Goal: Task Accomplishment & Management: Manage account settings

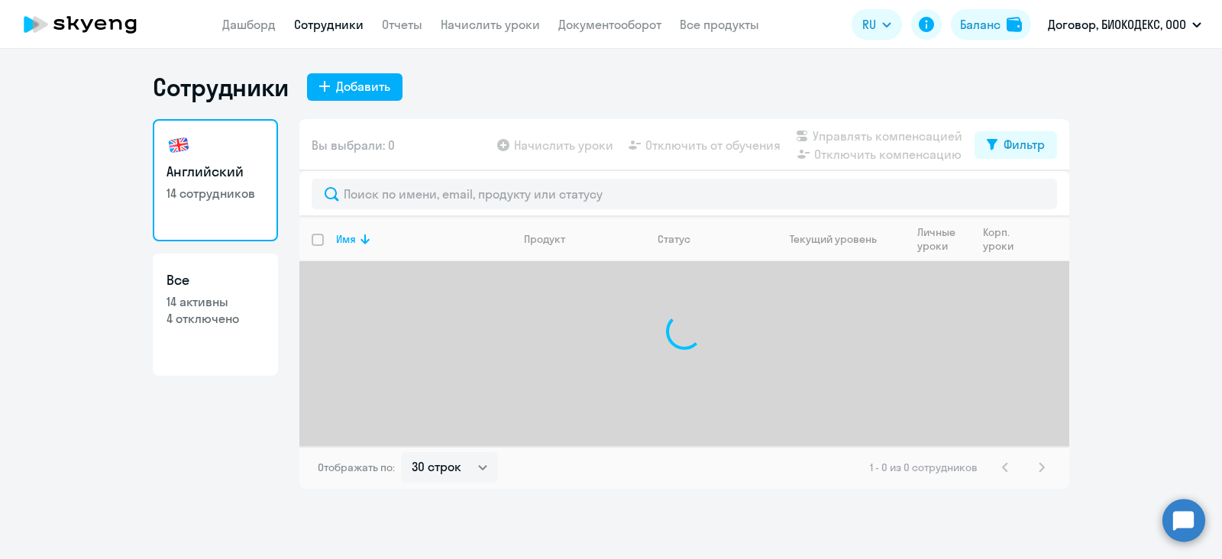
select select "30"
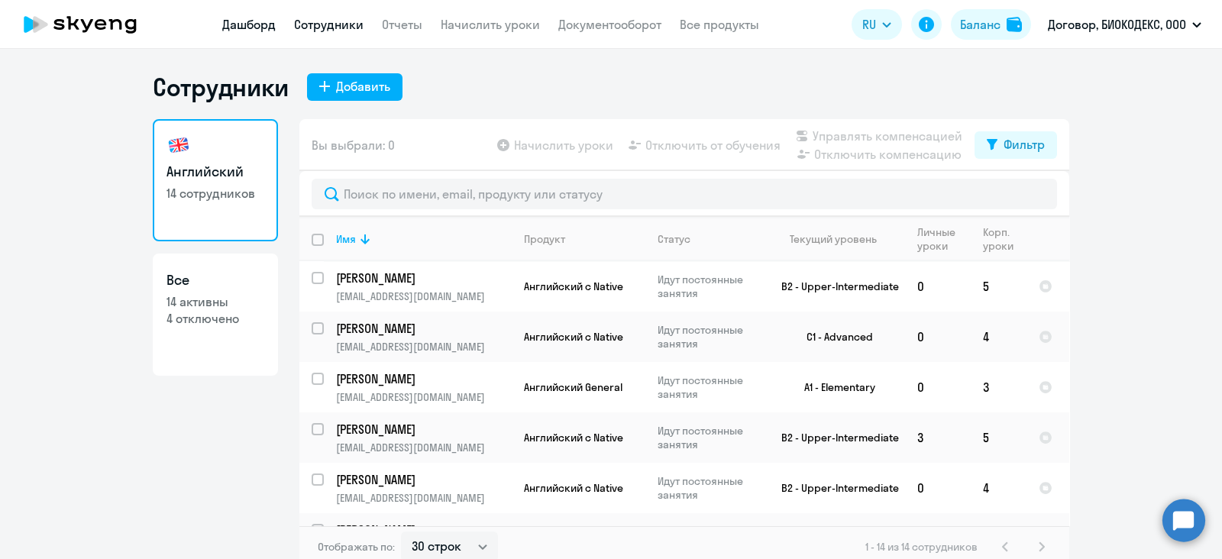
click at [243, 28] on link "Дашборд" at bounding box center [248, 24] width 53 height 15
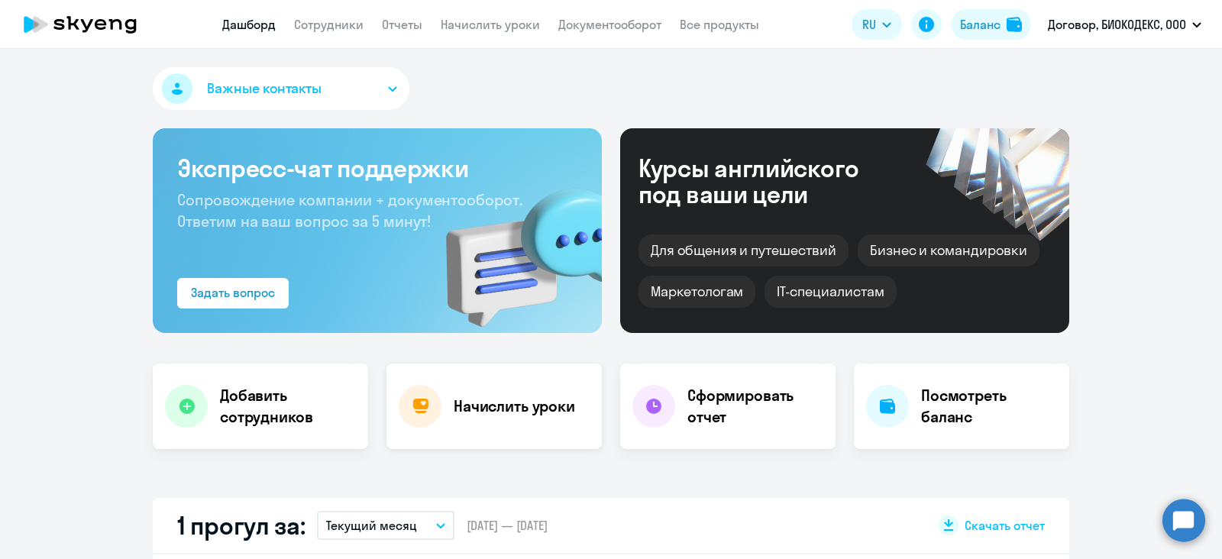
click at [464, 400] on h4 "Начислить уроки" at bounding box center [514, 406] width 121 height 21
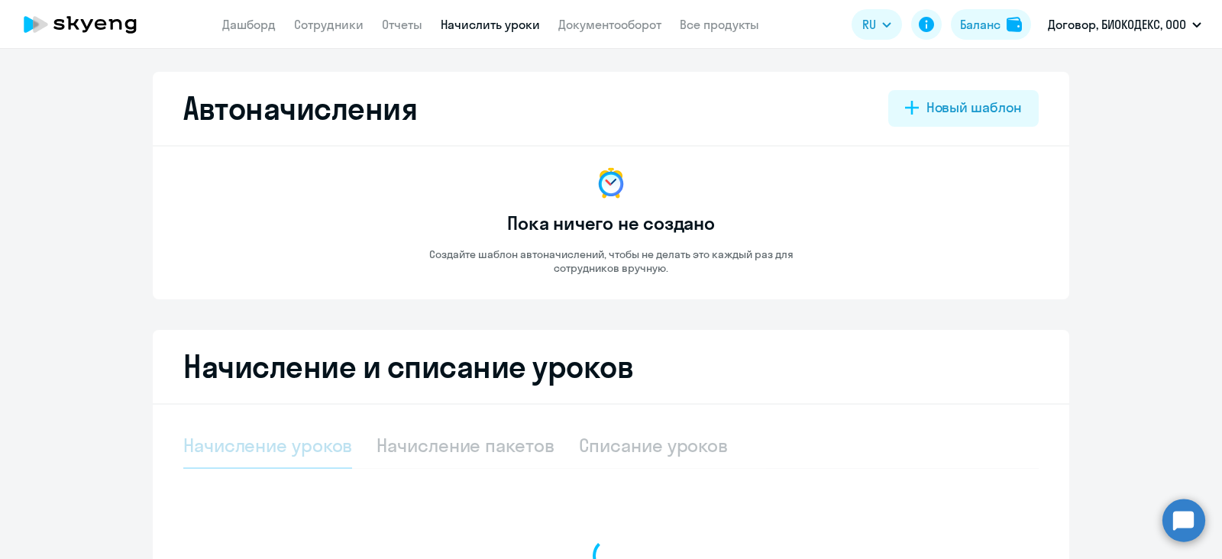
scroll to position [215, 0]
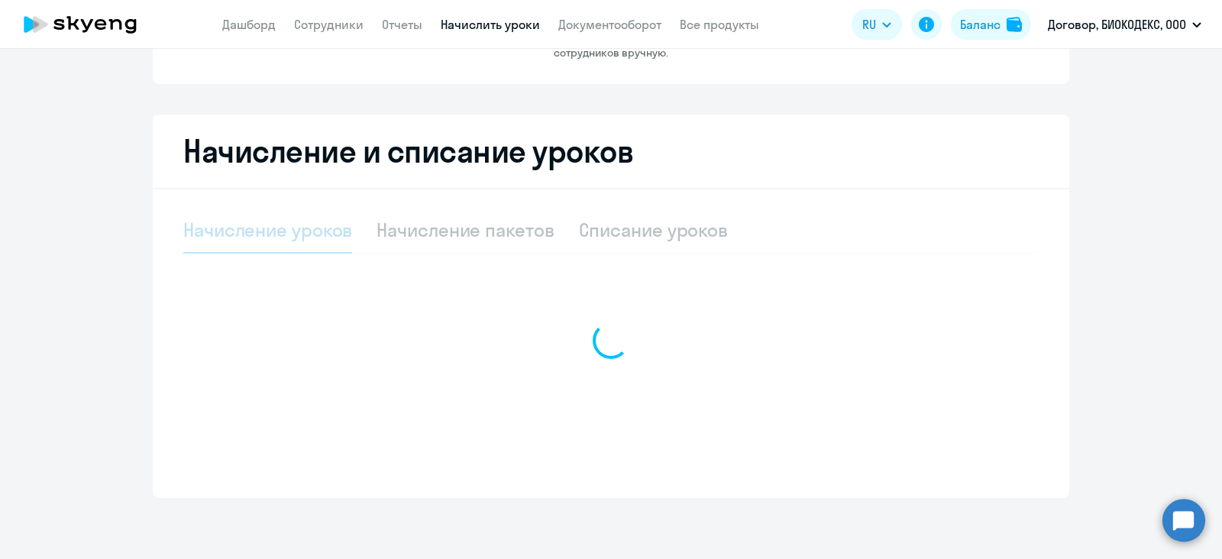
select select "10"
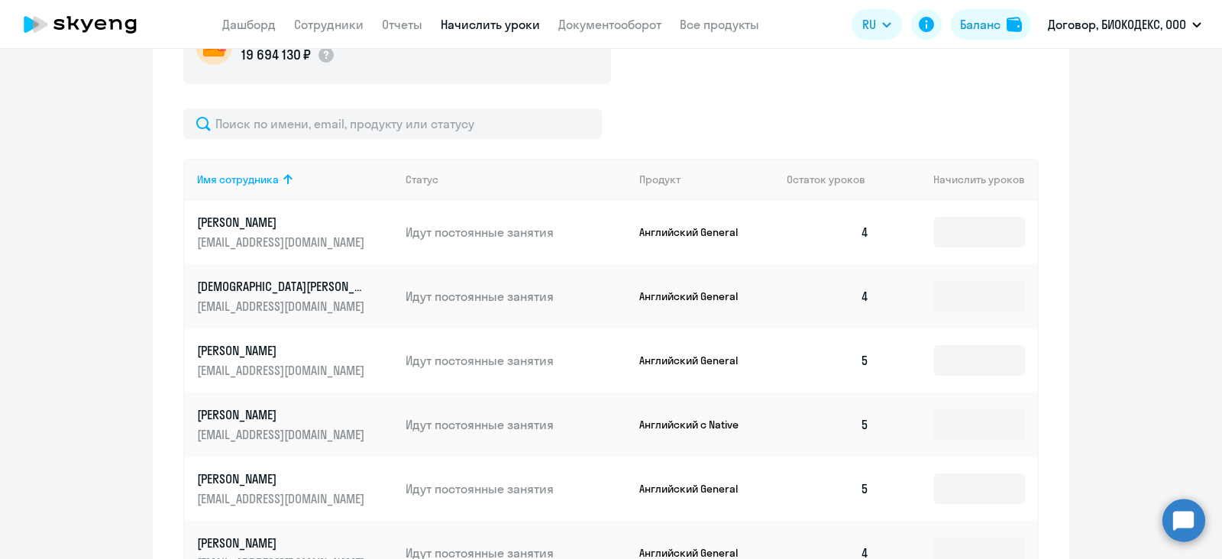
scroll to position [487, 0]
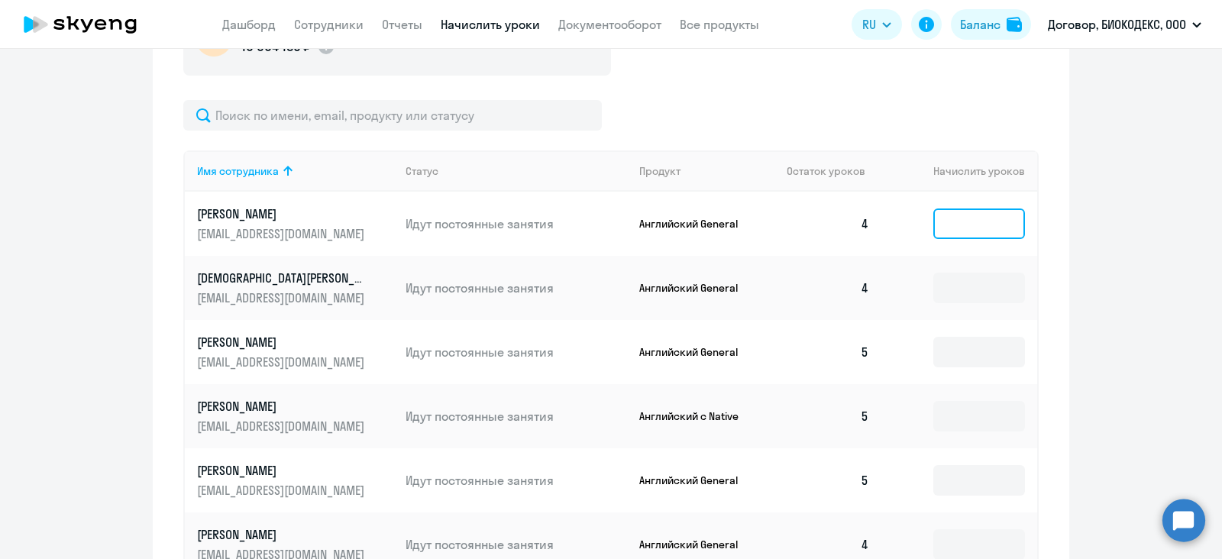
click at [978, 232] on input at bounding box center [979, 224] width 92 height 31
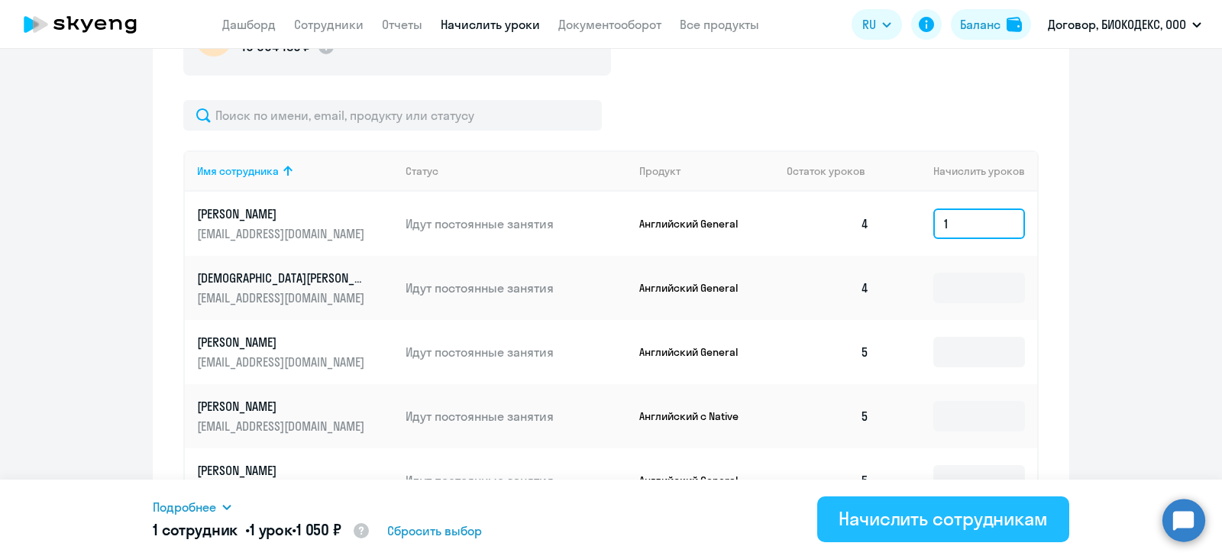
type input "1"
click at [937, 525] on div "Начислить сотрудникам" at bounding box center [943, 518] width 209 height 24
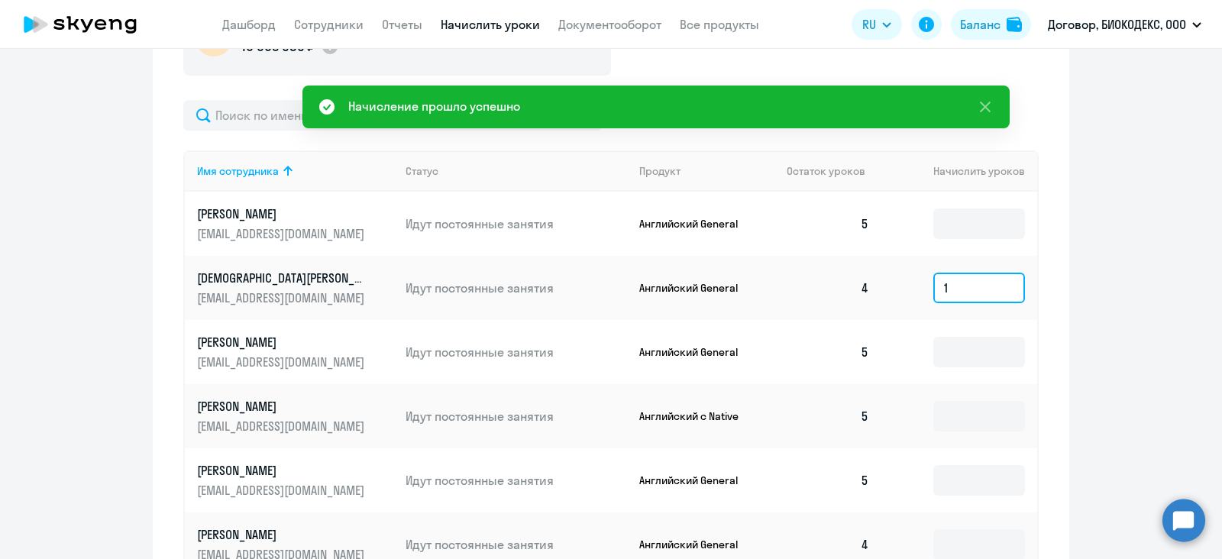
click at [946, 290] on input "1" at bounding box center [979, 288] width 92 height 31
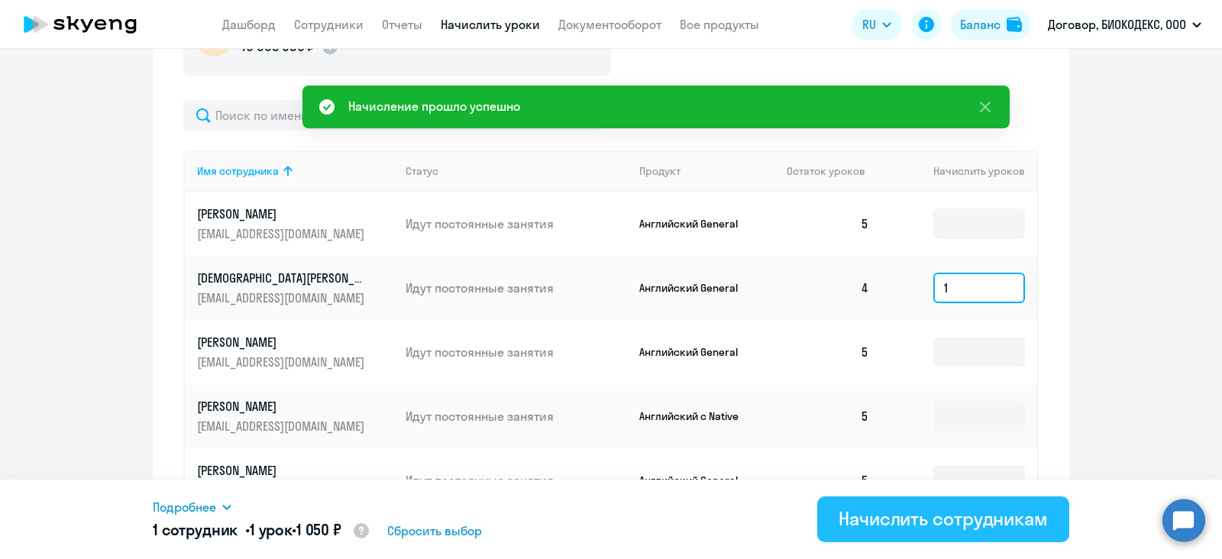
type input "1"
click at [890, 521] on div "Начислить сотрудникам" at bounding box center [943, 518] width 209 height 24
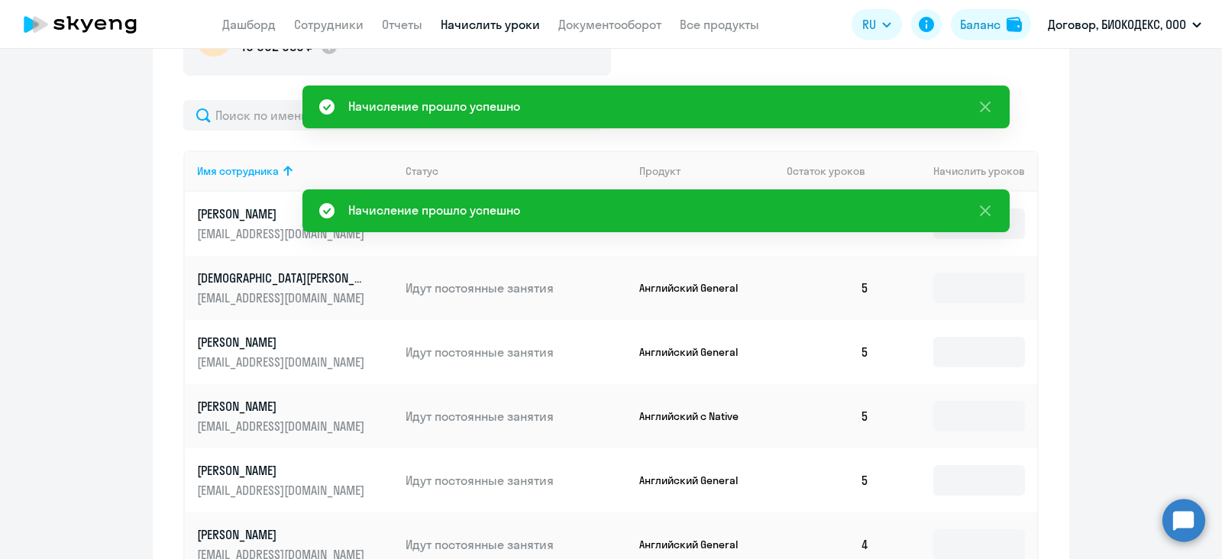
scroll to position [675, 0]
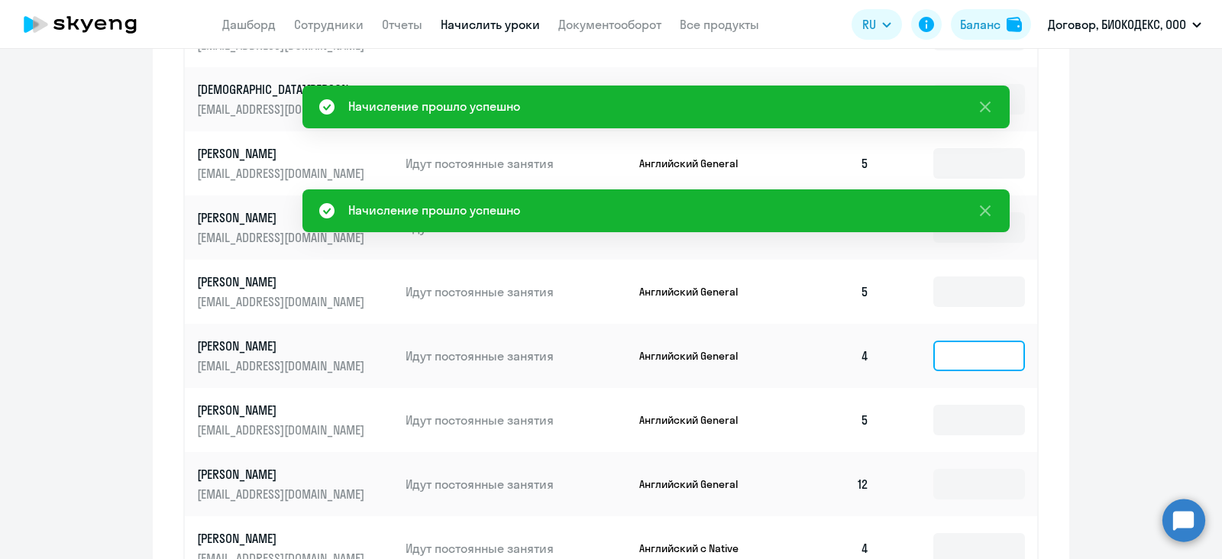
click at [944, 355] on input at bounding box center [979, 356] width 92 height 31
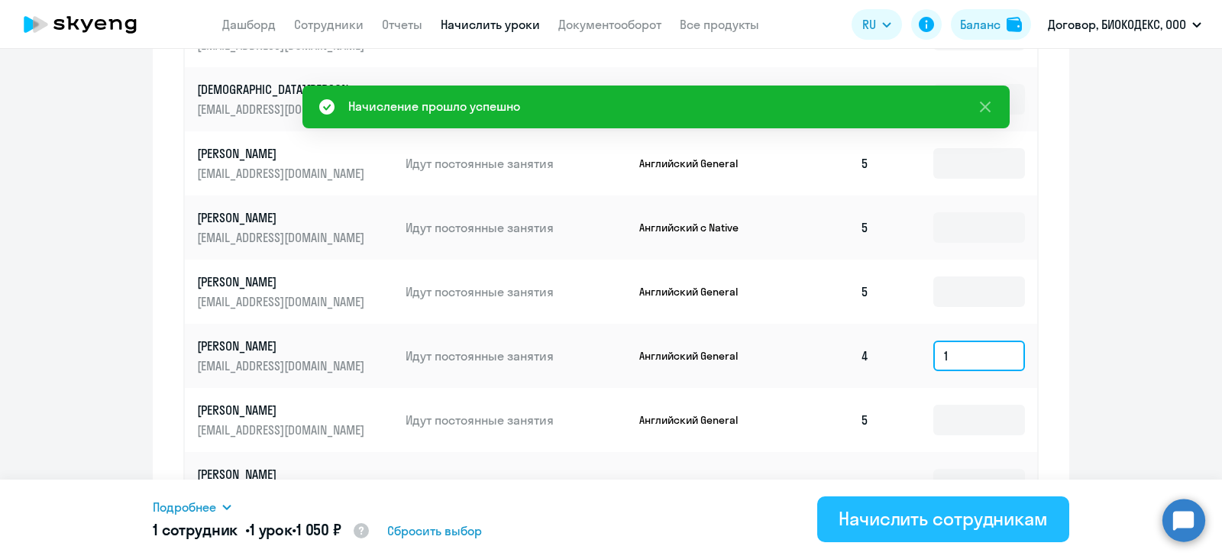
type input "1"
click at [906, 512] on div "Начислить сотрудникам" at bounding box center [943, 518] width 209 height 24
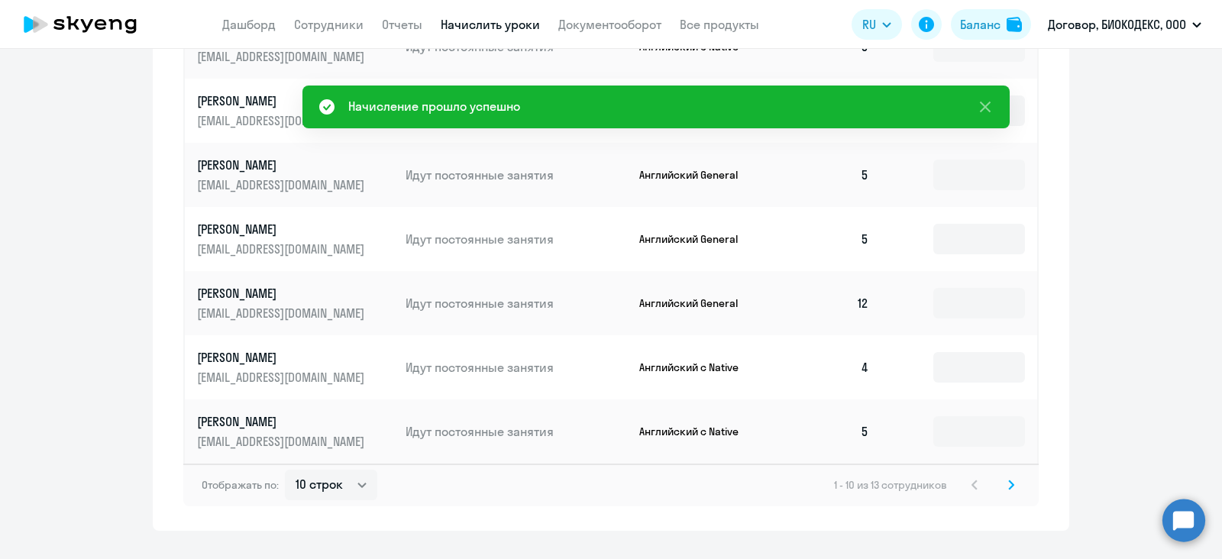
scroll to position [878, 0]
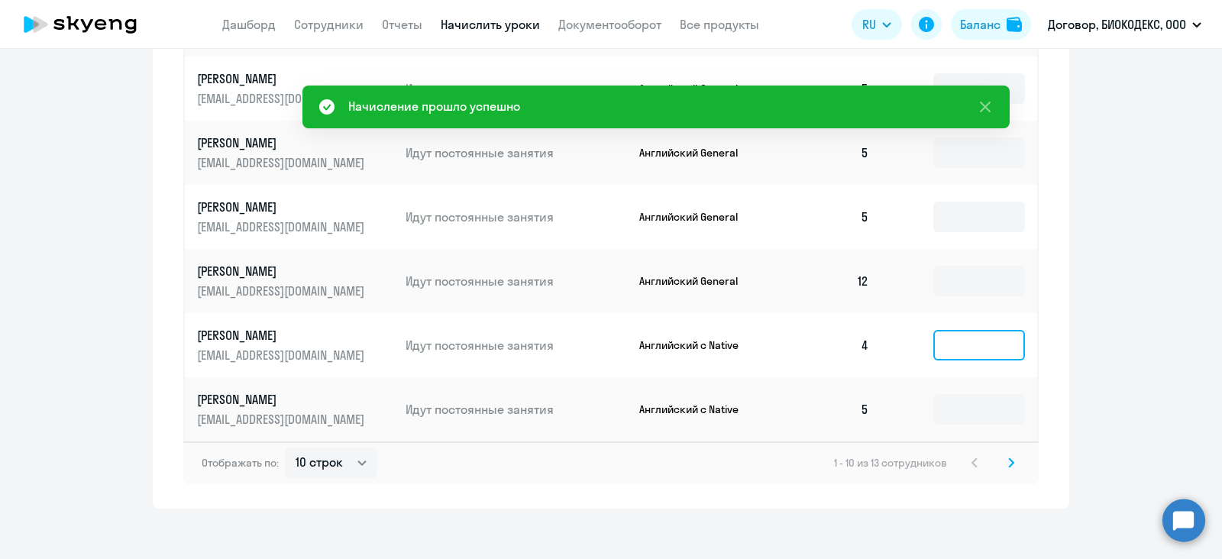
click at [948, 357] on input at bounding box center [979, 345] width 92 height 31
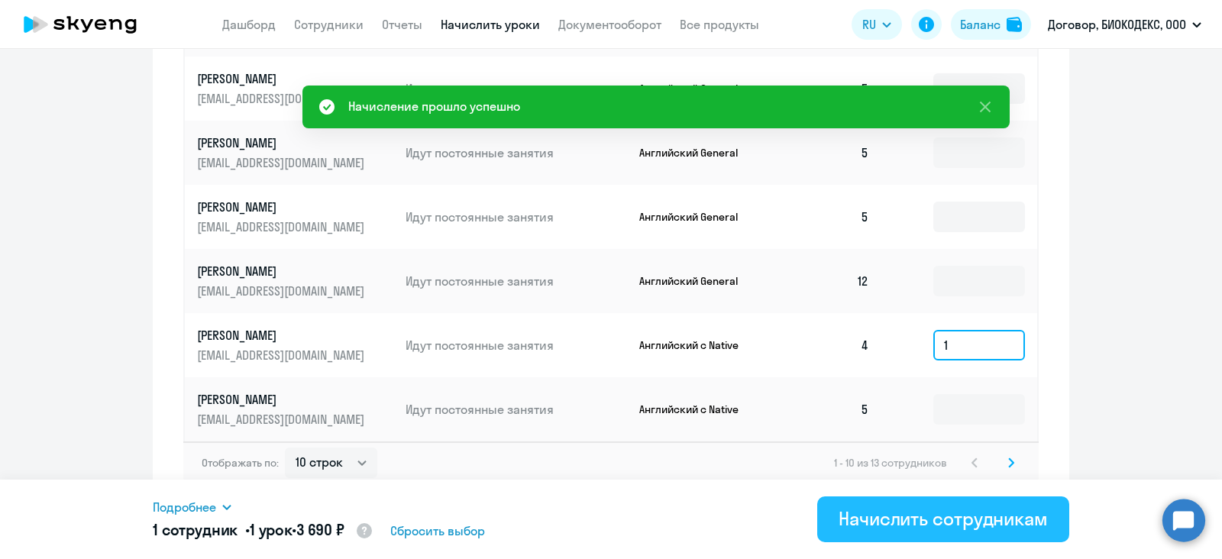
type input "1"
click at [909, 510] on div "Начислить сотрудникам" at bounding box center [943, 518] width 209 height 24
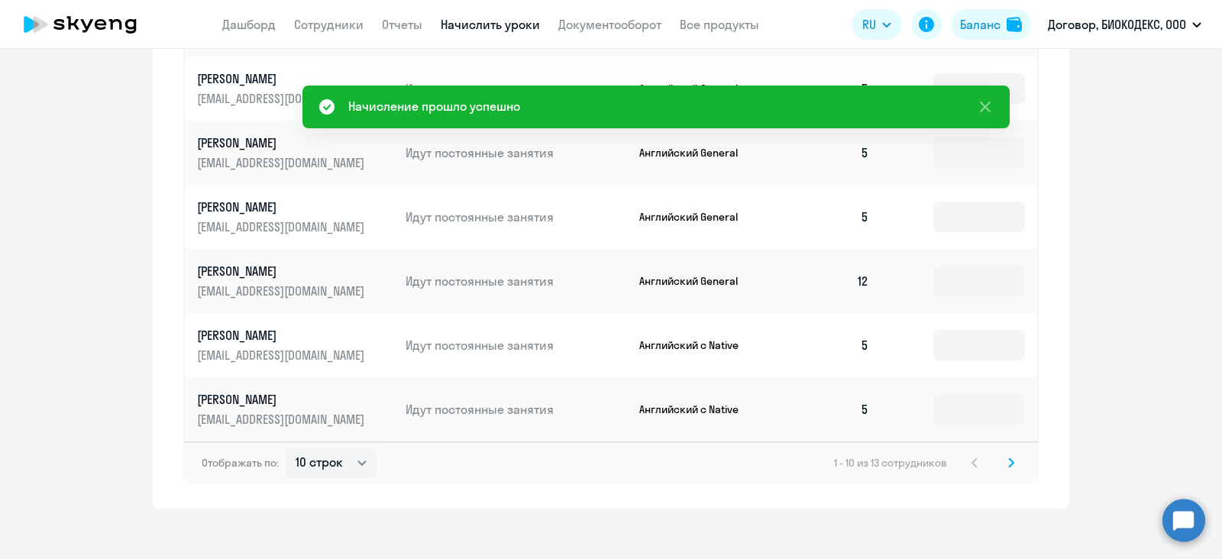
click at [1008, 464] on icon at bounding box center [1011, 463] width 6 height 11
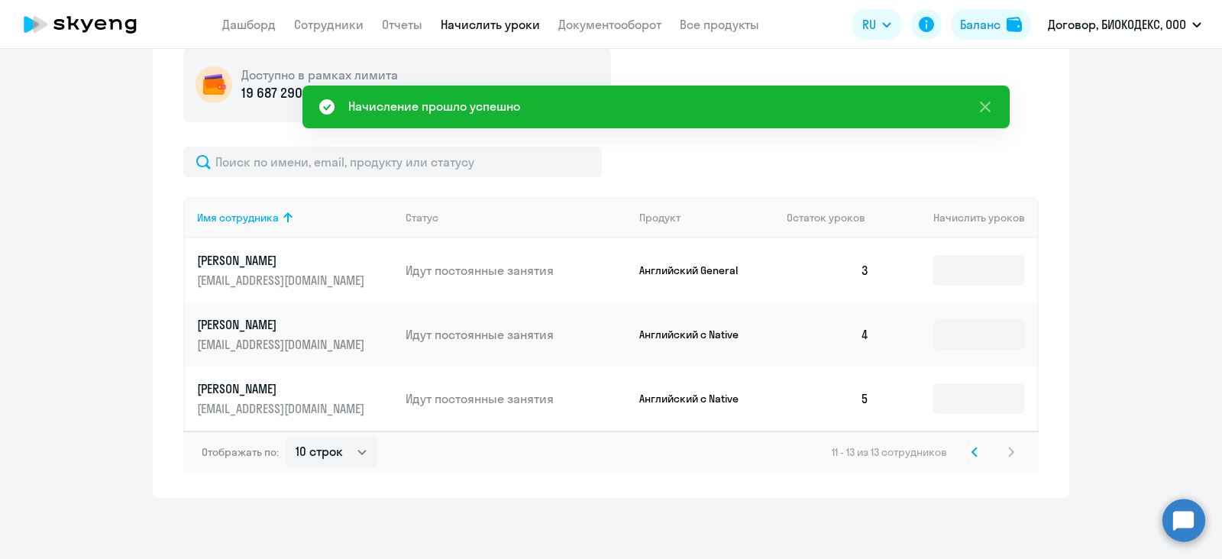
scroll to position [440, 0]
click at [945, 280] on input "2" at bounding box center [979, 270] width 92 height 31
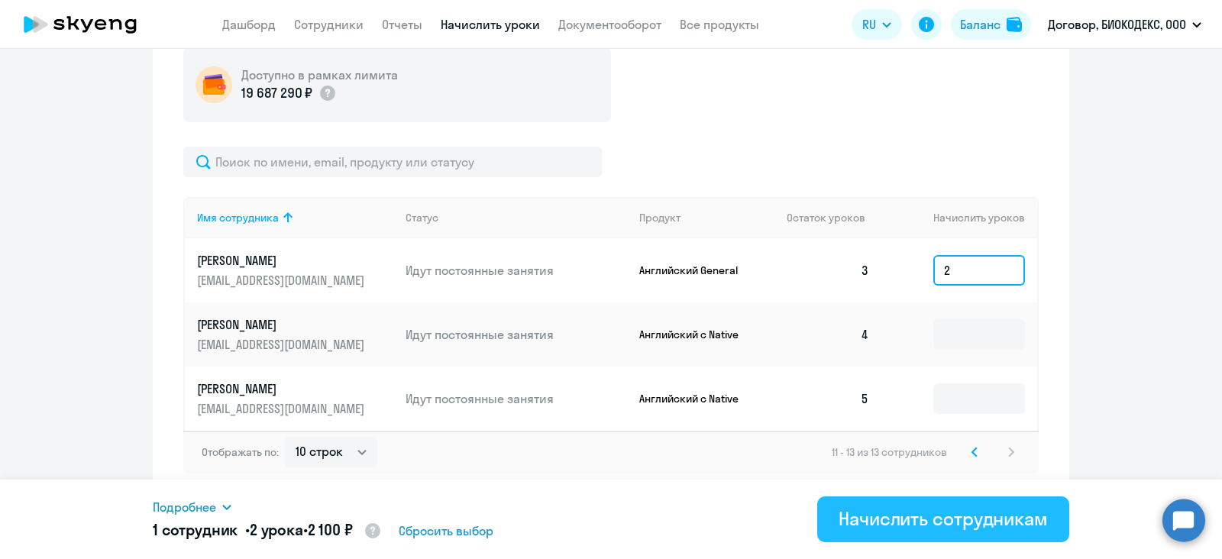
type input "2"
click at [970, 521] on div "Начислить сотрудникам" at bounding box center [943, 518] width 209 height 24
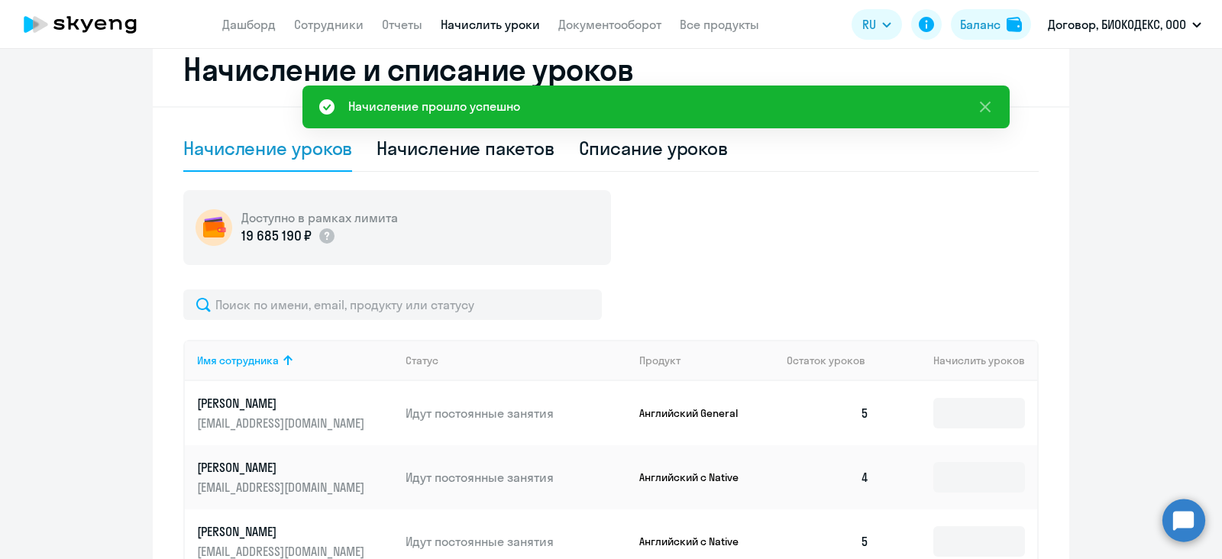
scroll to position [293, 0]
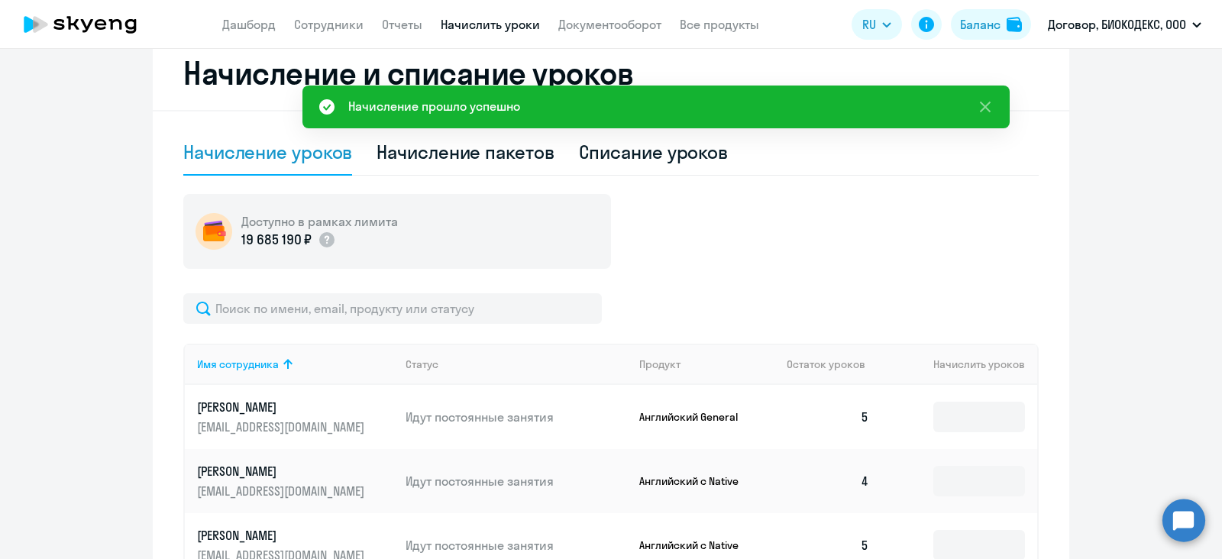
click at [228, 15] on app-menu-item-link "Дашборд" at bounding box center [248, 24] width 53 height 19
click at [241, 31] on link "Дашборд" at bounding box center [248, 24] width 53 height 15
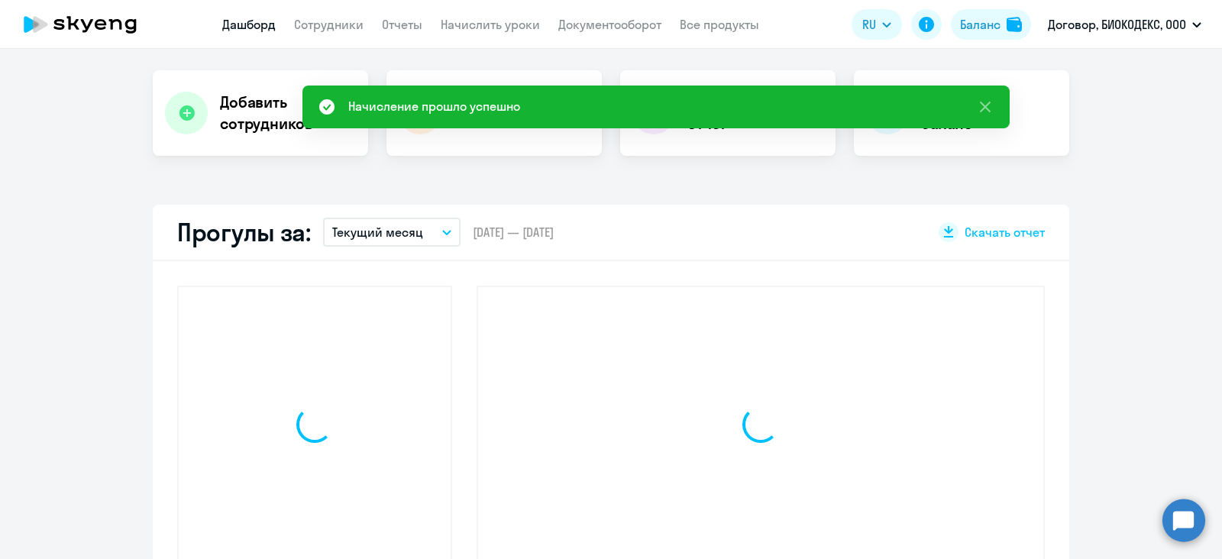
scroll to position [400, 0]
